Goal: Information Seeking & Learning: Learn about a topic

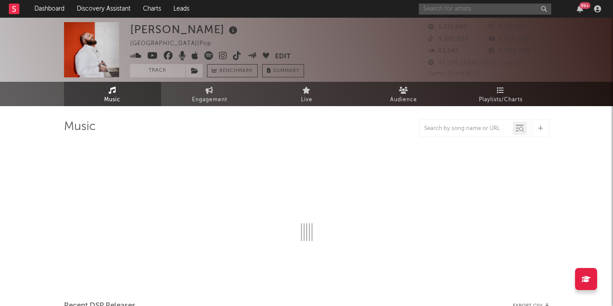
click at [472, 11] on input "text" at bounding box center [485, 9] width 132 height 11
type input "ashnikk"
select select "6m"
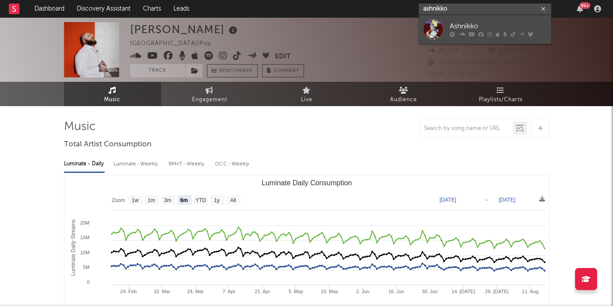
type input "ashnikko"
click at [469, 19] on link "Ashnikko" at bounding box center [485, 29] width 132 height 29
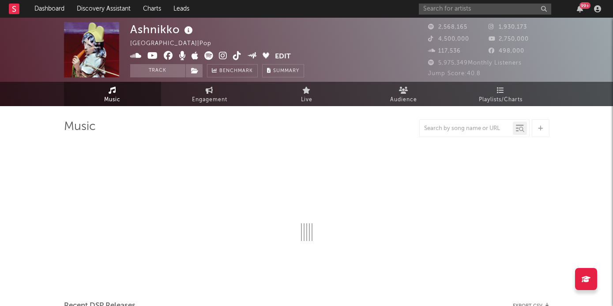
select select "6m"
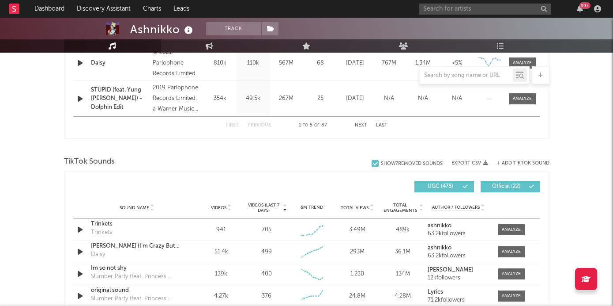
scroll to position [543, 0]
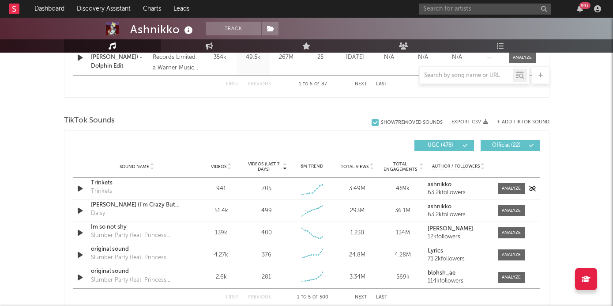
click at [507, 187] on div at bounding box center [511, 188] width 19 height 7
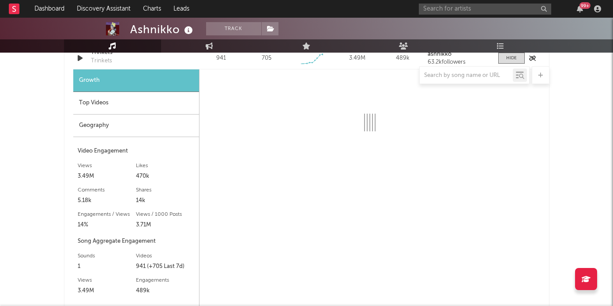
select select "1w"
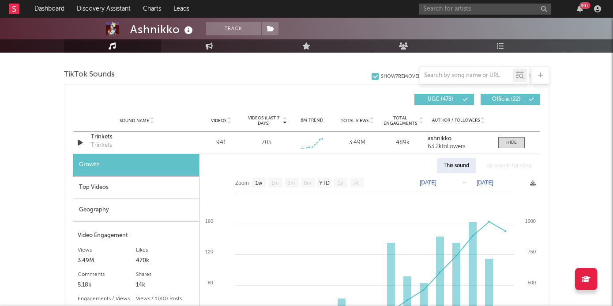
scroll to position [585, 0]
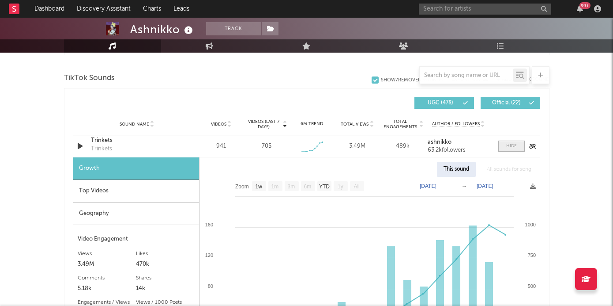
click at [516, 148] on div at bounding box center [512, 146] width 11 height 7
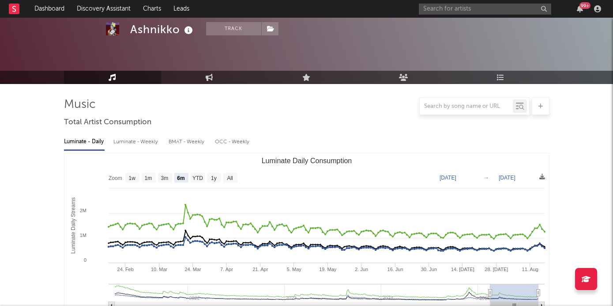
scroll to position [0, 0]
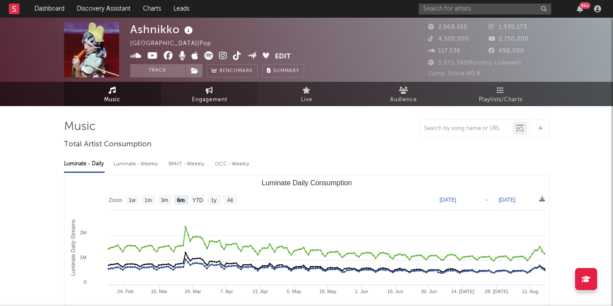
click at [197, 95] on span "Engagement" at bounding box center [209, 100] width 35 height 11
select select "1w"
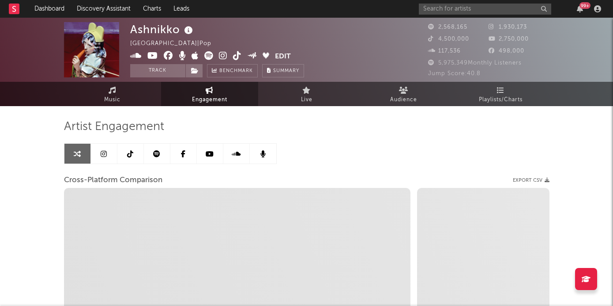
select select "1m"
